Goal: Find specific page/section: Find specific page/section

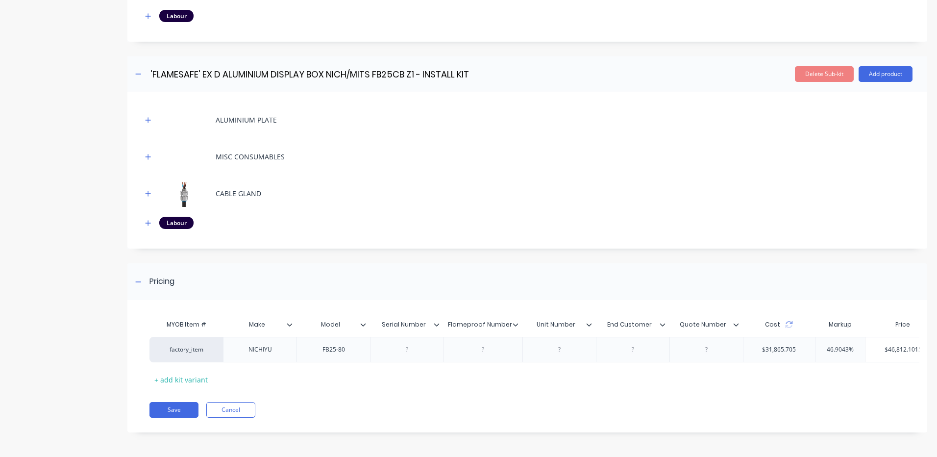
scroll to position [1242, 0]
click at [246, 410] on button "Cancel" at bounding box center [230, 410] width 49 height 16
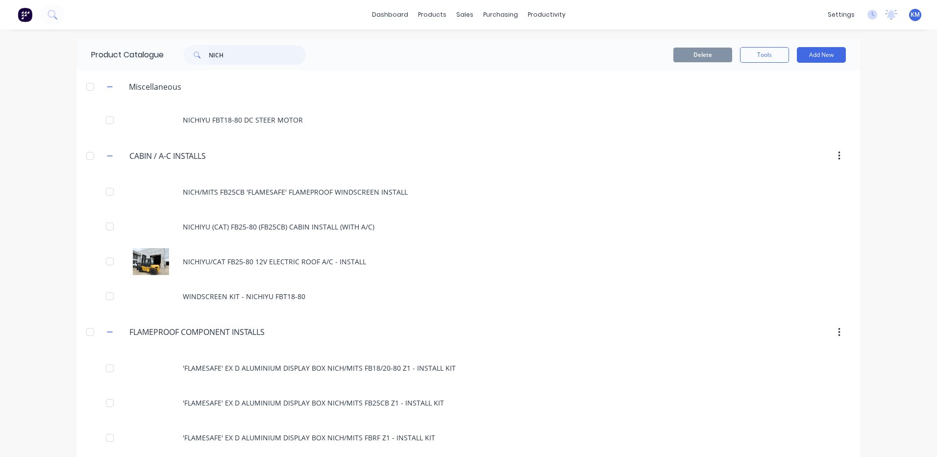
click at [266, 50] on input "NICH" at bounding box center [257, 55] width 97 height 20
click at [263, 50] on input "NICH" at bounding box center [257, 55] width 97 height 20
click at [247, 53] on input "NICH" at bounding box center [257, 55] width 97 height 20
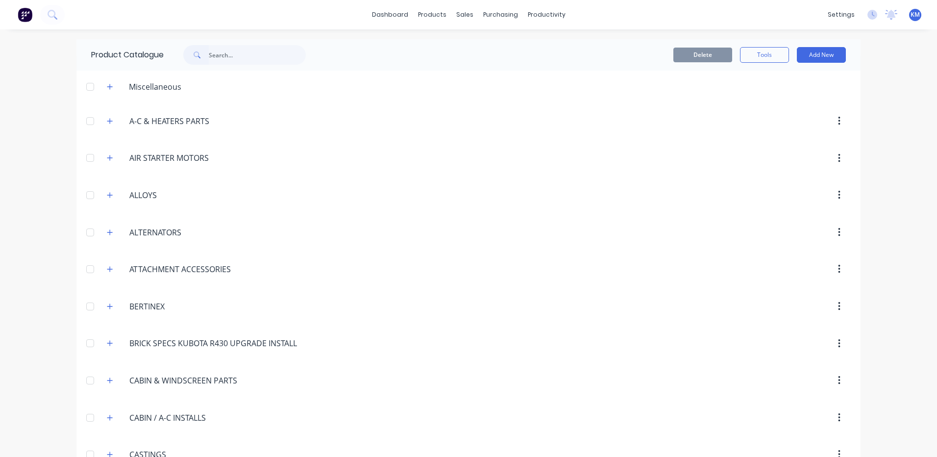
click at [234, 11] on div "dashboard products sales purchasing productivity dashboard products Product Cat…" at bounding box center [468, 14] width 937 height 29
drag, startPoint x: 897, startPoint y: 105, endPoint x: 891, endPoint y: 105, distance: 6.9
click at [897, 105] on div "dashboard products sales purchasing productivity dashboard products Product Cat…" at bounding box center [468, 228] width 937 height 457
click at [335, 45] on div "Delete Tools Add New" at bounding box center [595, 54] width 530 height 31
click at [338, 44] on div "Delete Tools Add New" at bounding box center [595, 54] width 530 height 31
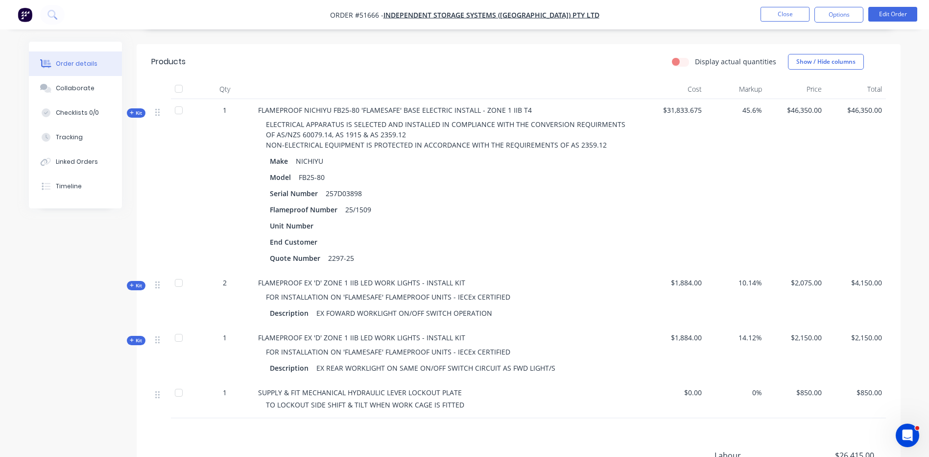
scroll to position [294, 0]
